Goal: Communication & Community: Answer question/provide support

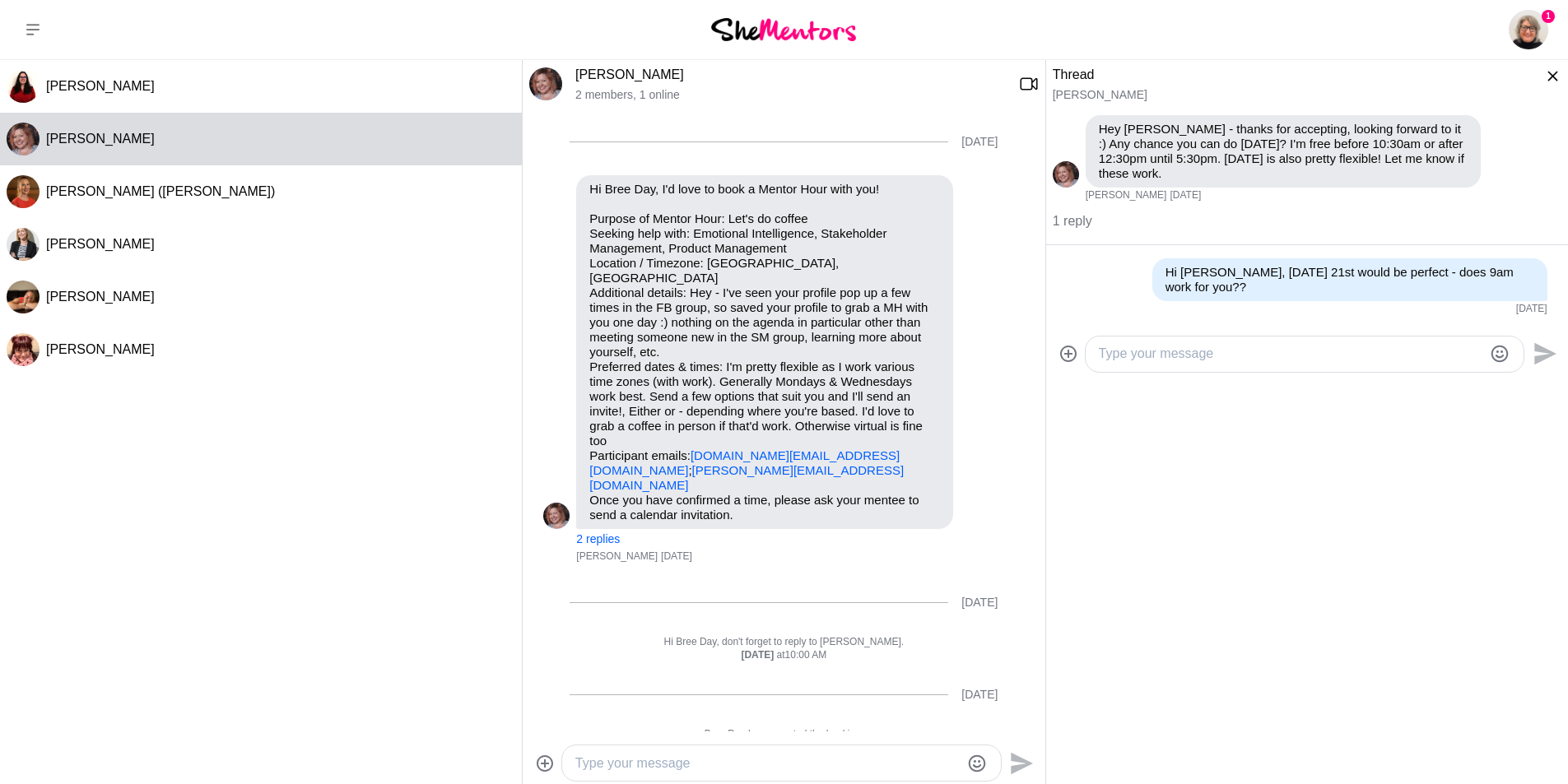
scroll to position [563, 0]
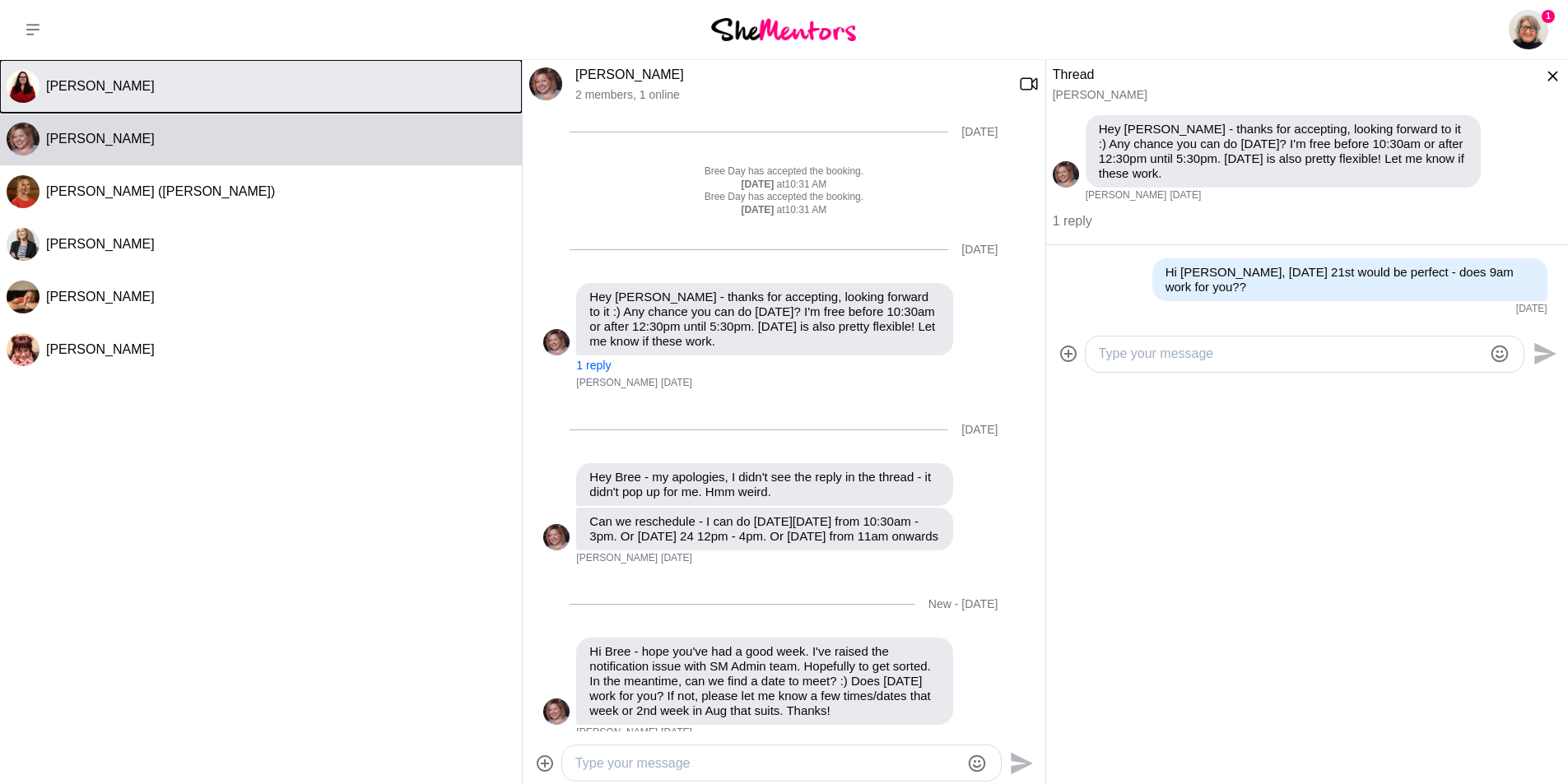
click at [86, 76] on button "[PERSON_NAME]" at bounding box center [261, 86] width 522 height 53
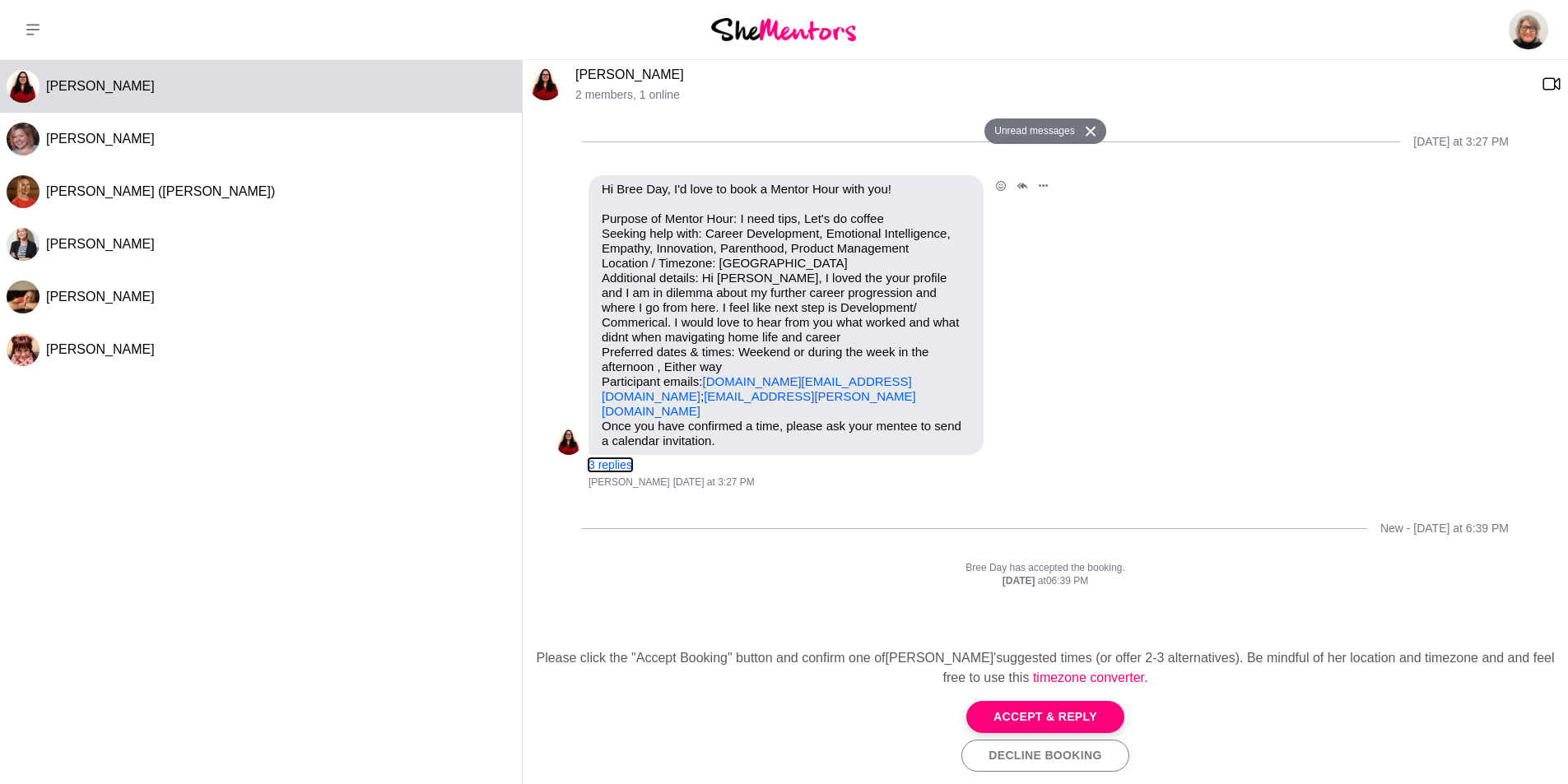
click at [616, 458] on button "3 replies" at bounding box center [610, 465] width 43 height 14
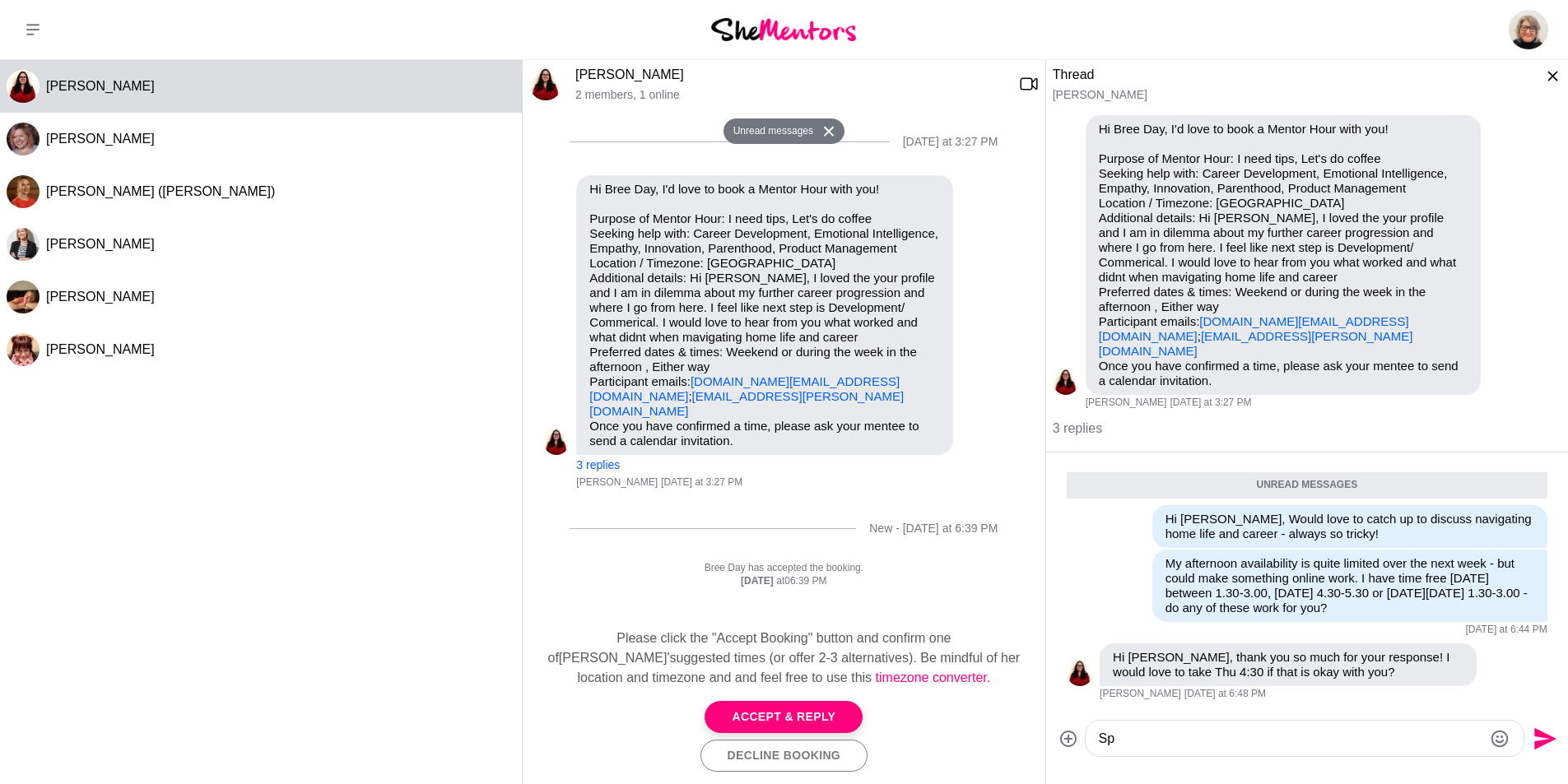
type textarea "S"
type textarea "A"
click at [1251, 728] on textarea "Sounds great - are you ab;e to sed through the calendar invite?" at bounding box center [1291, 738] width 384 height 20
click at [1290, 728] on textarea "Sounds great - are you able to sed through the calendar invite?" at bounding box center [1291, 738] width 384 height 20
click at [1479, 728] on textarea "Sounds great - are you able to send through the calendar invite?" at bounding box center [1291, 738] width 384 height 20
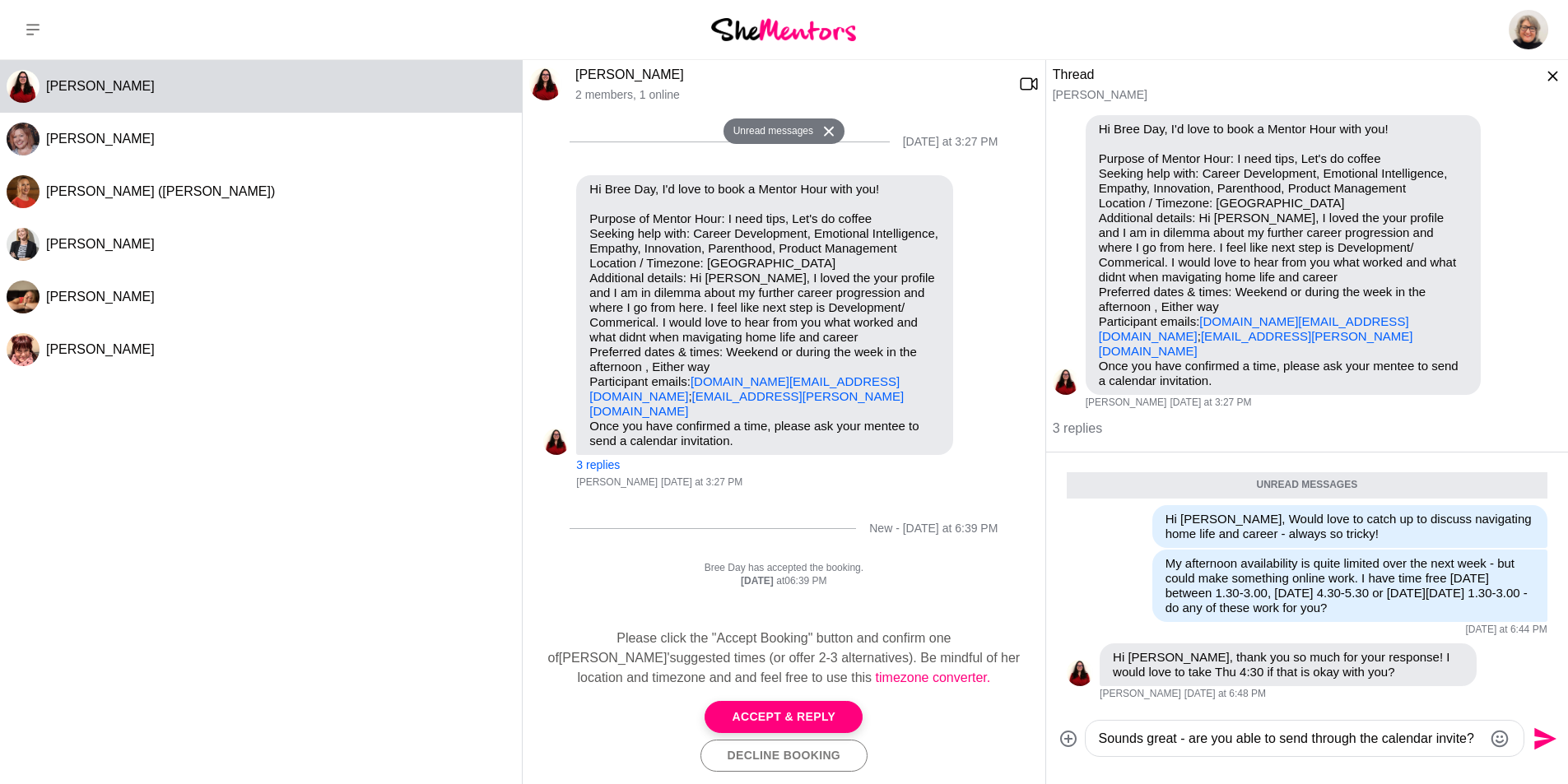
click at [1178, 728] on textarea "Sounds great - are you able to send through the calendar invite?" at bounding box center [1291, 738] width 384 height 20
drag, startPoint x: 1314, startPoint y: 725, endPoint x: 1344, endPoint y: 724, distance: 30.0
click at [1344, 728] on textarea "Sounds great [DATE] it is - are you able to send through the calendar invite?" at bounding box center [1291, 738] width 384 height 20
click at [1250, 728] on textarea "Sounds great [DATE] it is - are you happy to send through the calendar invite?" at bounding box center [1291, 738] width 384 height 20
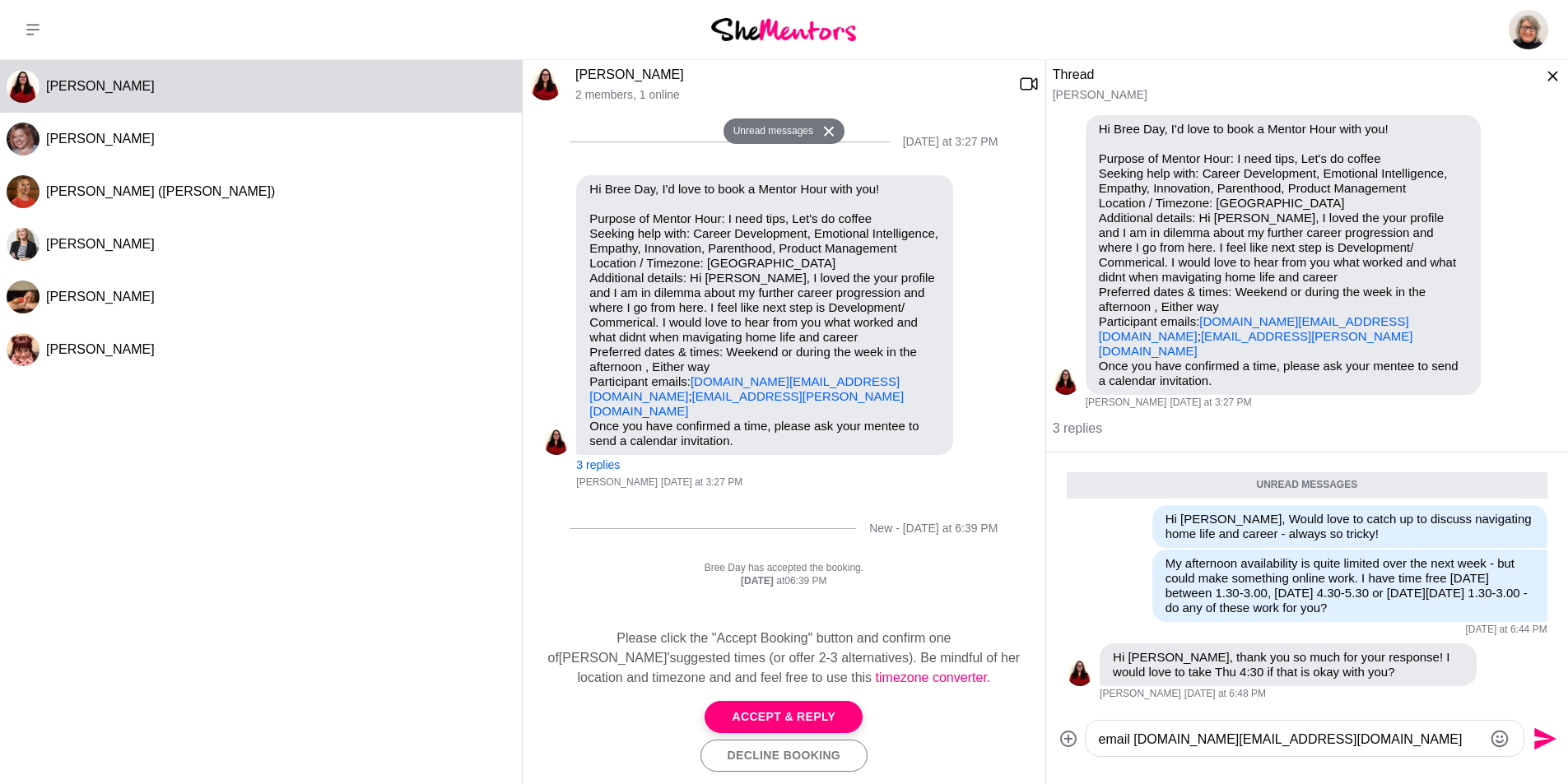
scroll to position [39, 0]
type textarea "Sounds great [DATE] it is - are you happy to send through the calendar invite? …"
click at [1304, 735] on div "Sounds great [DATE] it is - are you happy to send through the calendar invite? …" at bounding box center [1304, 738] width 438 height 36
click at [1304, 728] on textarea "Sounds great [DATE] it is - are you happy to send through the calendar invite? …" at bounding box center [1291, 738] width 384 height 20
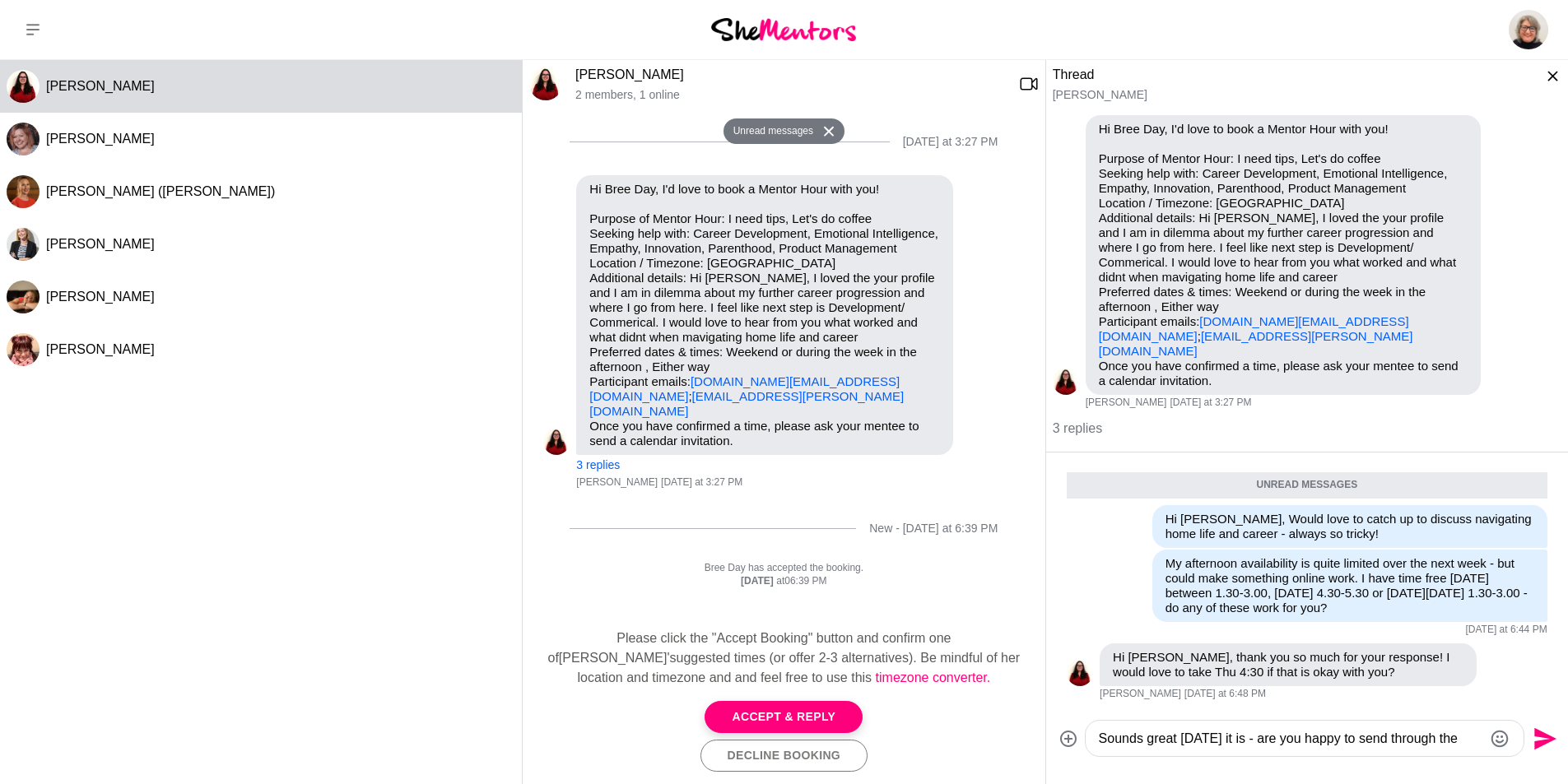
click at [1443, 728] on textarea "Sounds great [DATE] it is - are you happy to send through the calendar invite? …" at bounding box center [1291, 738] width 384 height 20
click at [1214, 728] on textarea "Sounds great [DATE] it is - are you happy to send through the calendar invite? …" at bounding box center [1291, 738] width 384 height 20
drag, startPoint x: 1373, startPoint y: 727, endPoint x: 1238, endPoint y: 726, distance: 135.0
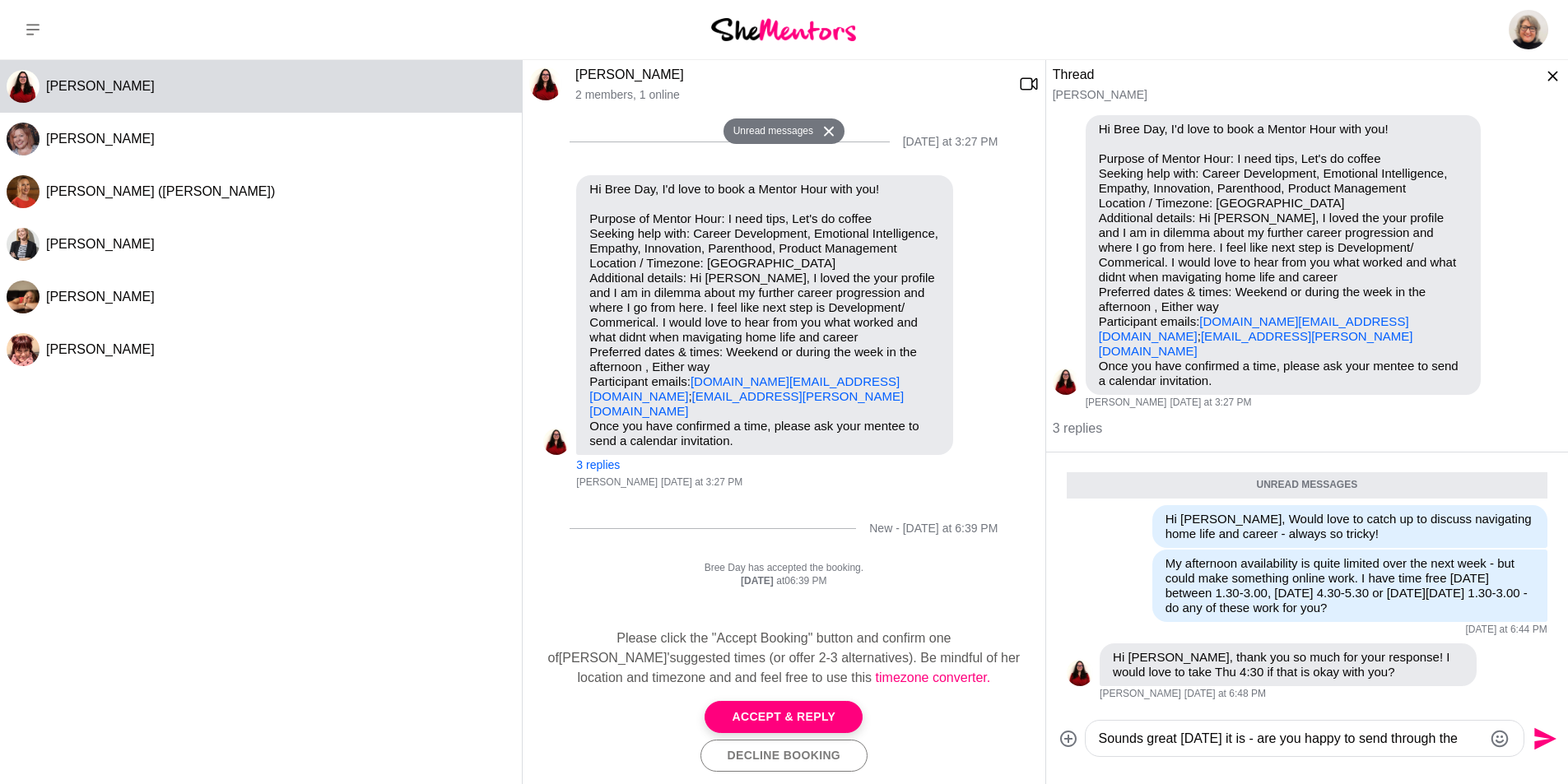
click at [1238, 728] on textarea "Sounds great [DATE] it is - are you happy to send through the calendar invite? …" at bounding box center [1291, 738] width 384 height 20
click at [1308, 728] on textarea "Sounds great [DATE] it is - are you happy to send through the calendar invite? …" at bounding box center [1291, 738] width 384 height 20
click at [1448, 728] on textarea "Sounds great [DATE] it is - are you happy to send through the calendar invite? …" at bounding box center [1291, 738] width 384 height 20
click at [1140, 728] on textarea "Sounds great [DATE] it is - are you happy to send through the calendar invite? …" at bounding box center [1291, 738] width 384 height 20
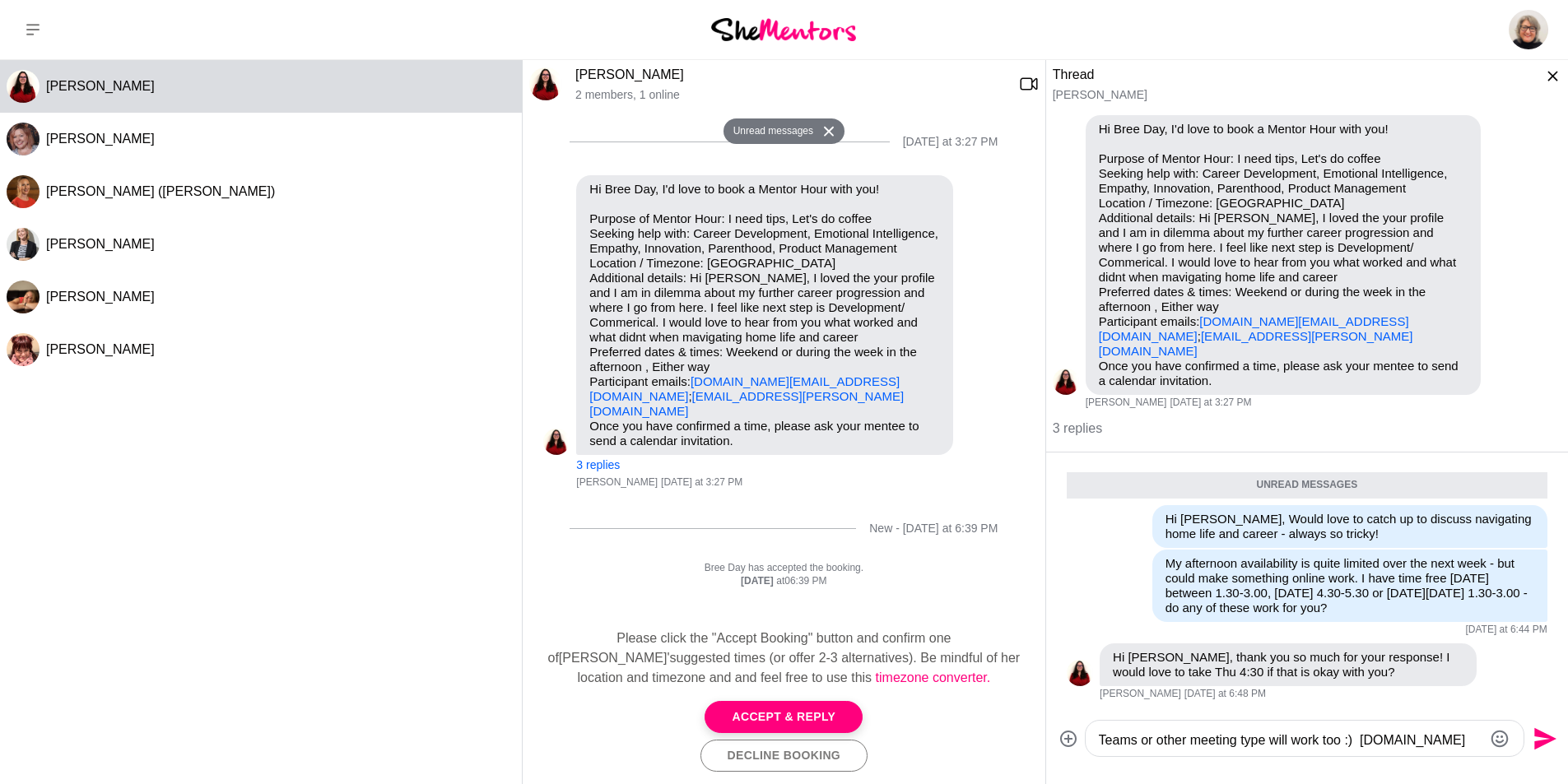
type textarea "Sounds great [DATE] it is - are you happy to send through the calendar invite? …"
click at [1545, 727] on icon "Send" at bounding box center [1545, 738] width 23 height 23
